Goal: Task Accomplishment & Management: Manage account settings

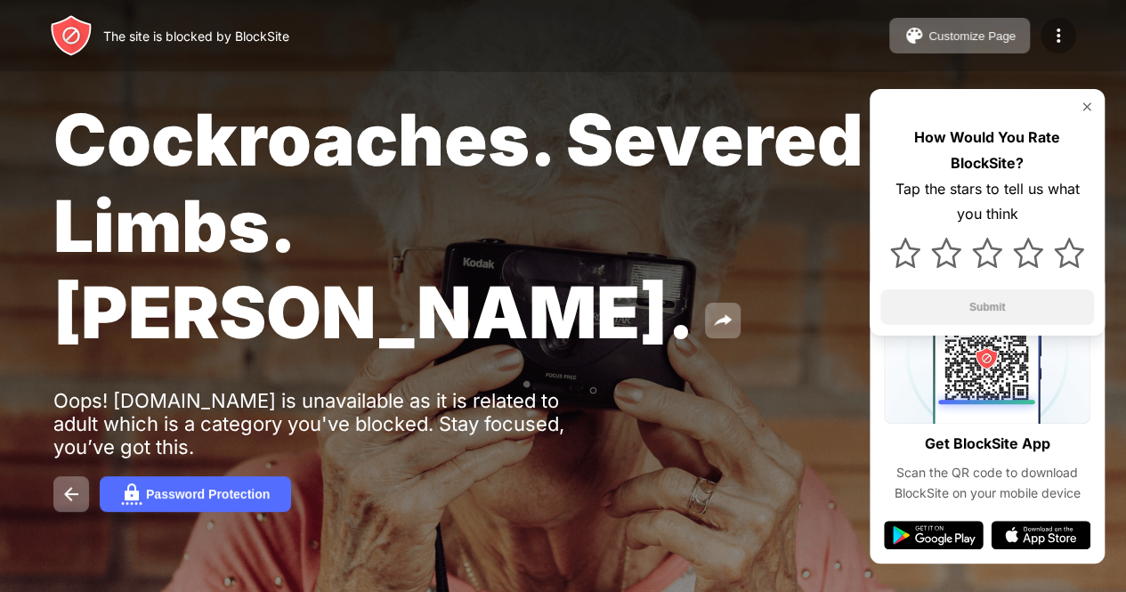
click at [1055, 34] on img at bounding box center [1057, 35] width 21 height 21
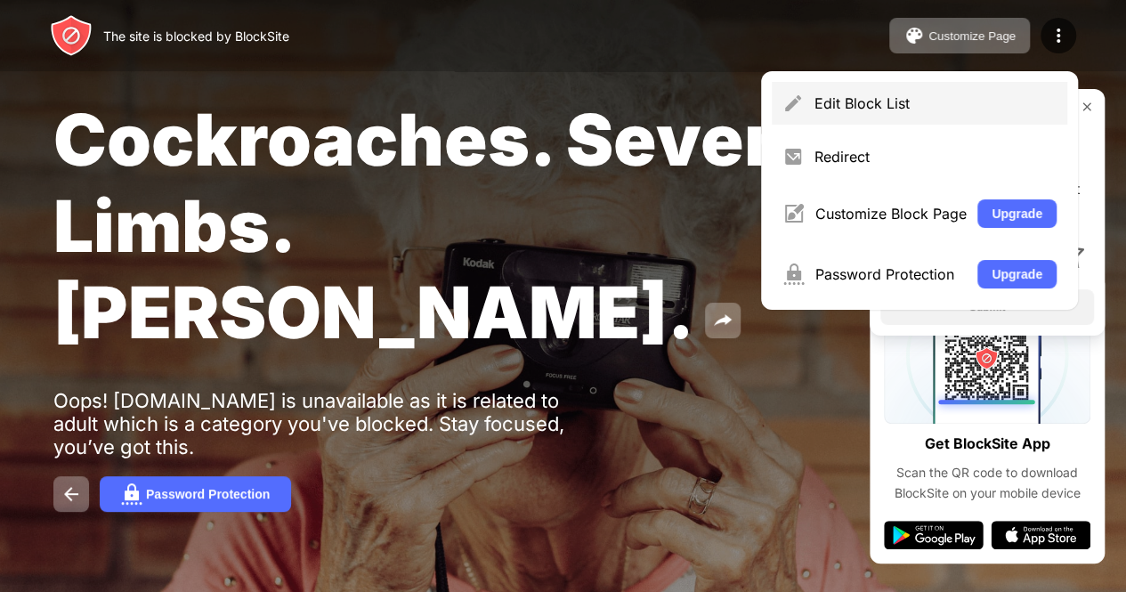
click at [901, 95] on div "Edit Block List" at bounding box center [935, 103] width 242 height 18
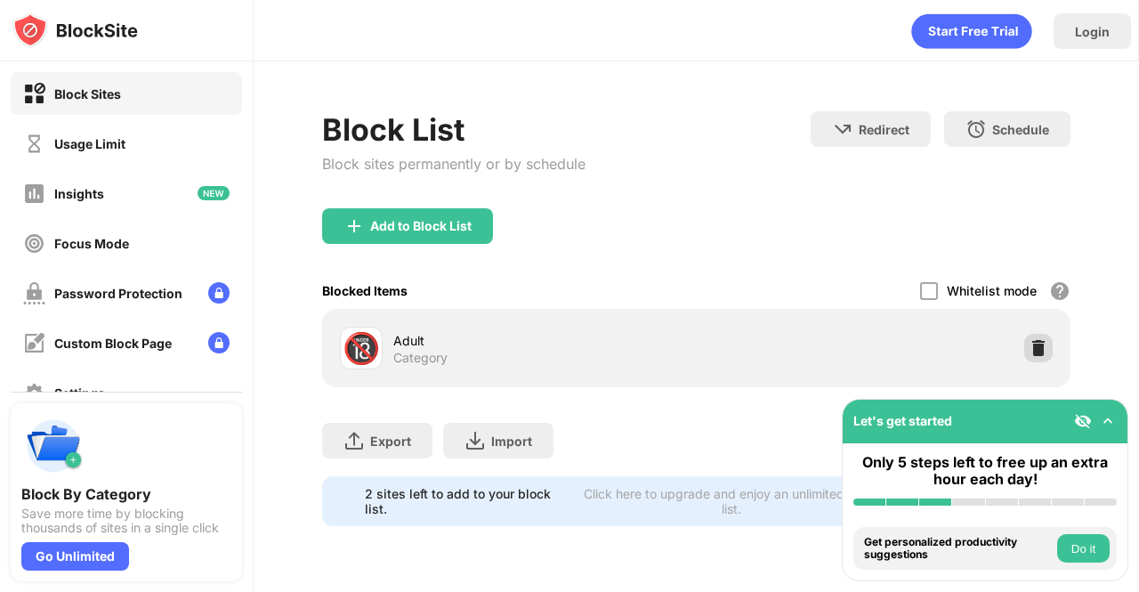
click at [1039, 342] on img at bounding box center [1039, 348] width 18 height 18
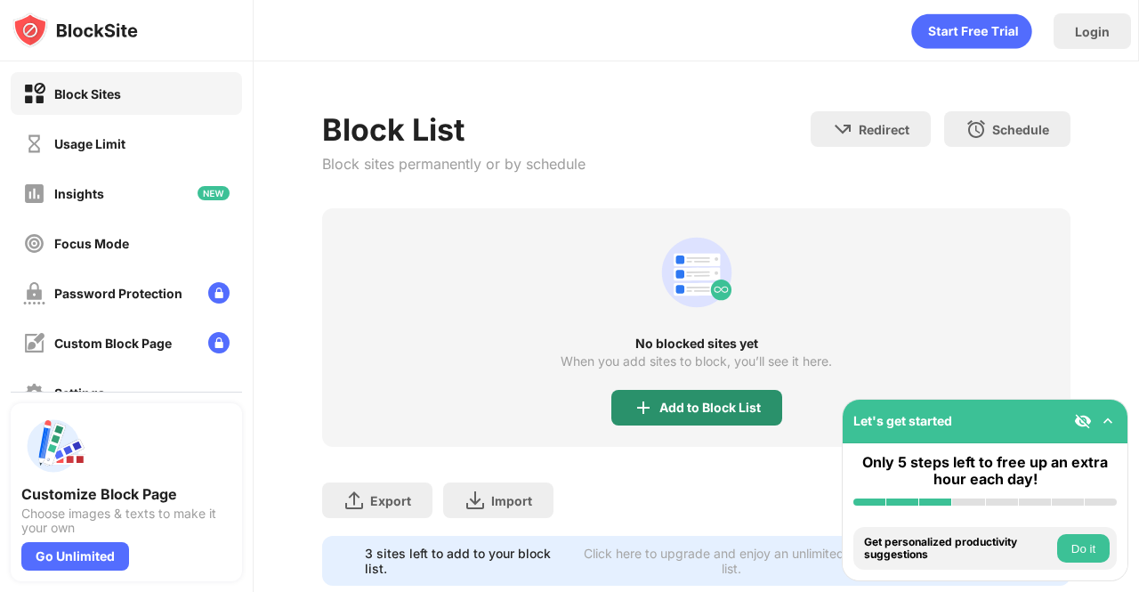
click at [650, 401] on div "Add to Block List" at bounding box center [696, 408] width 171 height 36
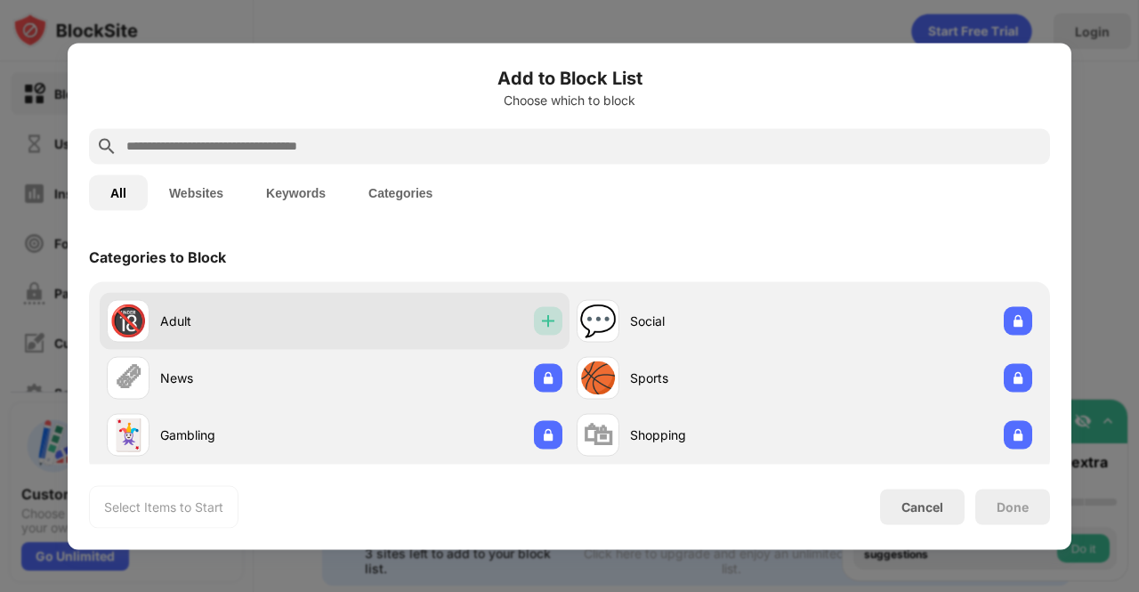
click at [544, 319] on img at bounding box center [548, 320] width 18 height 18
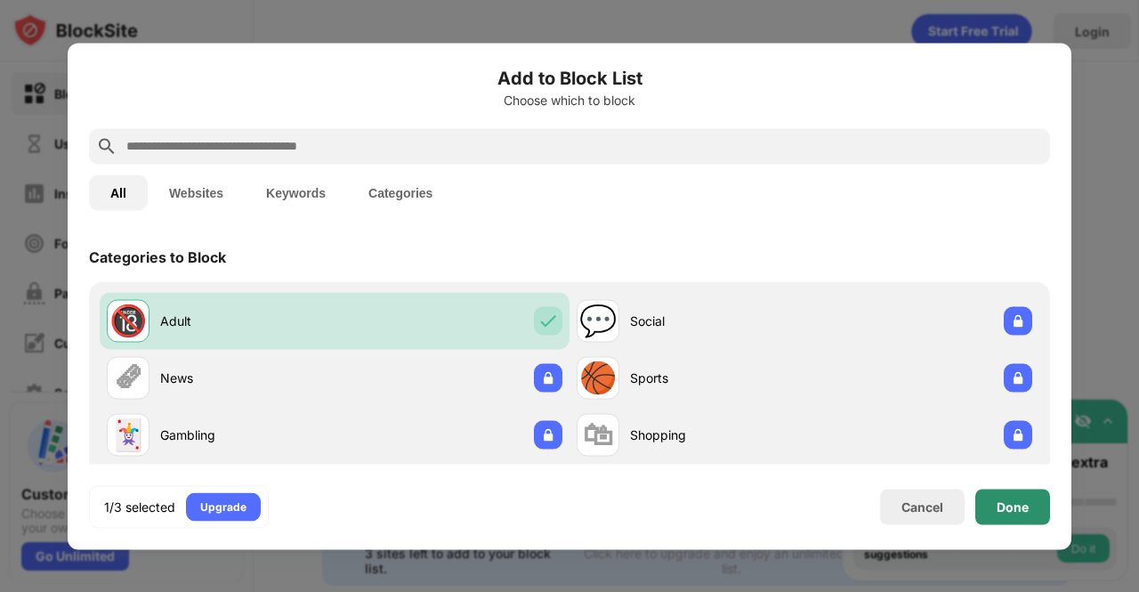
click at [990, 507] on div "Done" at bounding box center [1012, 507] width 75 height 36
